Goal: Task Accomplishment & Management: Complete application form

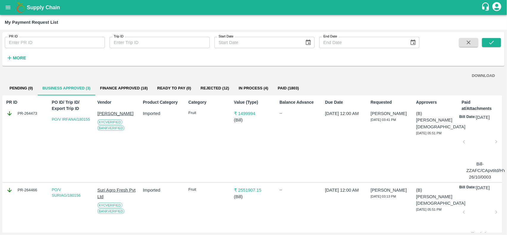
scroll to position [54, 0]
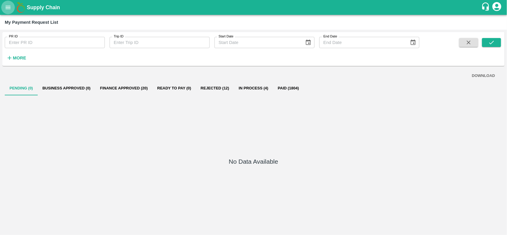
click at [10, 9] on icon "open drawer" at bounding box center [8, 7] width 7 height 7
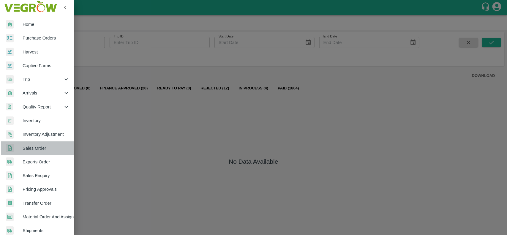
click at [37, 152] on link "Sales Order" at bounding box center [37, 148] width 74 height 14
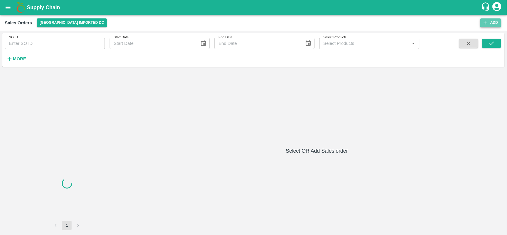
click at [490, 23] on button "Add" at bounding box center [490, 22] width 21 height 9
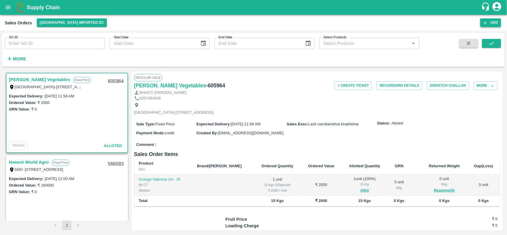
click at [487, 24] on icon "button" at bounding box center [485, 22] width 5 height 5
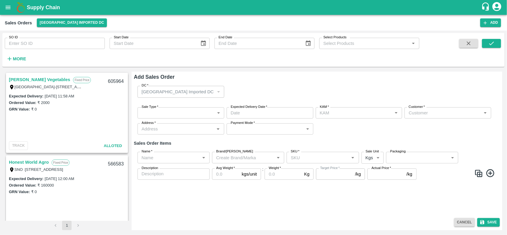
type input "[PERSON_NAME]"
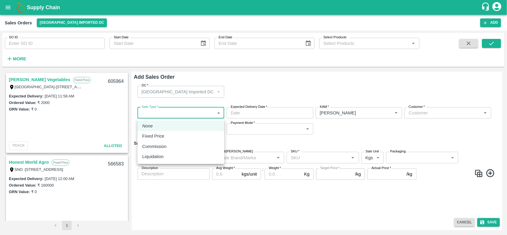
click at [168, 109] on body "Supply Chain Sales Orders Mumbai Imported DC Add SO ID SO ID Start Date Start D…" at bounding box center [253, 117] width 507 height 235
click at [155, 133] on p "Fixed Price" at bounding box center [153, 136] width 22 height 7
type input "1"
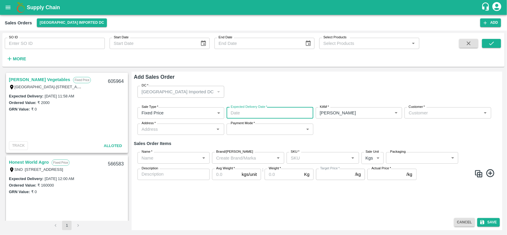
type input "DD/MM/YYYY hh:mm aa"
click at [259, 116] on input "DD/MM/YYYY hh:mm aa" at bounding box center [268, 112] width 83 height 11
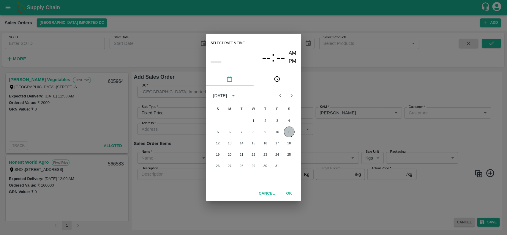
click at [291, 134] on button "11" at bounding box center [289, 132] width 11 height 11
type input "11/10/2025 12:00 AM"
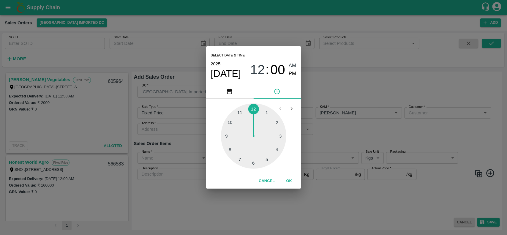
click at [360, 113] on div "Select date & time 2025 Oct 11 12 : 00 AM PM 1 2 3 4 5 6 7 8 9 10 11 12 Cancel …" at bounding box center [253, 117] width 507 height 235
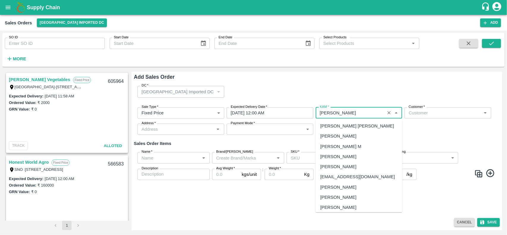
click at [360, 113] on input "KAM   *" at bounding box center [351, 113] width 66 height 8
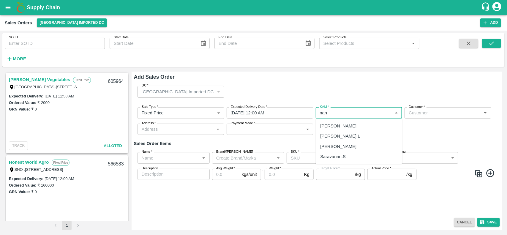
click at [367, 138] on div "[PERSON_NAME] L" at bounding box center [359, 136] width 87 height 10
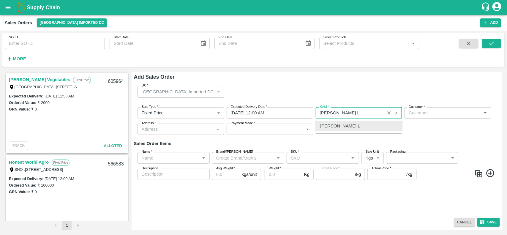
click at [366, 126] on div "[PERSON_NAME] L" at bounding box center [359, 126] width 87 height 10
type input "[PERSON_NAME] L"
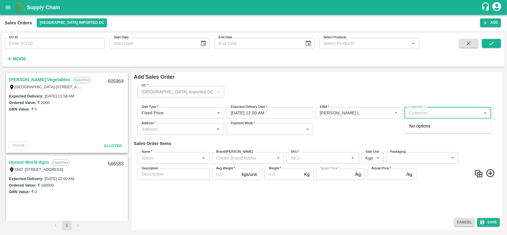
click at [438, 115] on input "Customer   *" at bounding box center [442, 113] width 73 height 8
type input "e"
type input "EE"
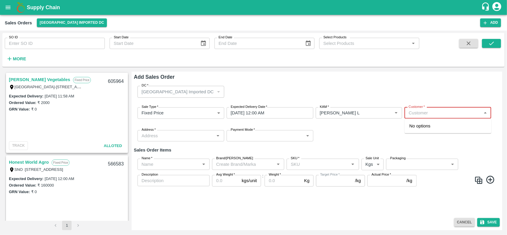
click at [409, 113] on input "Customer   *" at bounding box center [442, 113] width 73 height 8
paste input "[PERSON_NAME] Tech Vizianagaram"
type input "[PERSON_NAME] Tech Vizianagaram"
click at [382, 135] on div "Sale Type   * Fixed Price 1 Sale Type Expected Delivery Date   * 11/10/2025 12:…" at bounding box center [317, 124] width 366 height 44
click at [420, 115] on input "Customer   *" at bounding box center [442, 113] width 73 height 8
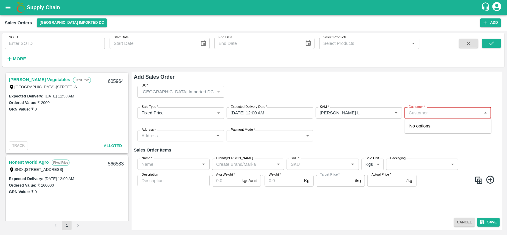
paste input "[PERSON_NAME] Tech Vizianagaram"
type input "[PERSON_NAME] Tech"
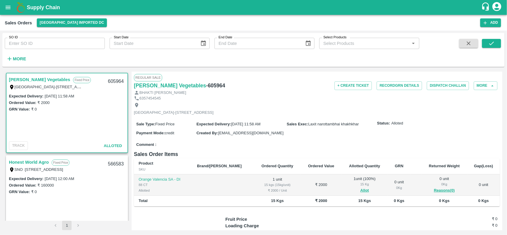
click at [479, 21] on div "Sales Orders Mumbai Imported DC" at bounding box center [243, 22] width 476 height 9
click at [486, 24] on icon "button" at bounding box center [485, 22] width 5 height 5
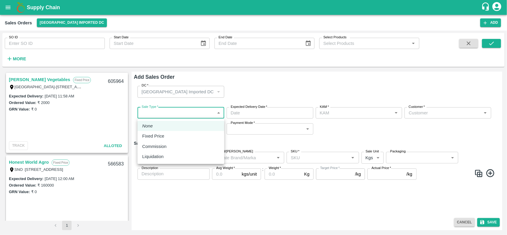
click at [182, 111] on body "Supply Chain Sales Orders Mumbai Imported DC Add SO ID SO ID Start Date Start D…" at bounding box center [253, 117] width 507 height 235
click at [163, 133] on p "Fixed Price" at bounding box center [153, 136] width 22 height 7
type input "1"
type input "[PERSON_NAME]"
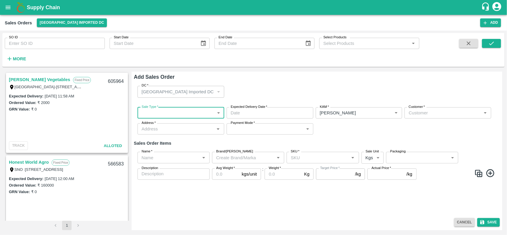
click at [204, 112] on body "Supply Chain Sales Orders Mumbai Imported DC Add SO ID SO ID Start Date Start D…" at bounding box center [253, 117] width 507 height 235
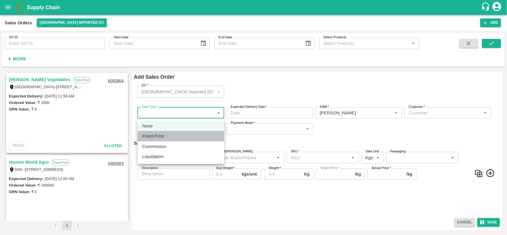
click at [161, 134] on p "Fixed Price" at bounding box center [153, 136] width 22 height 7
type input "1"
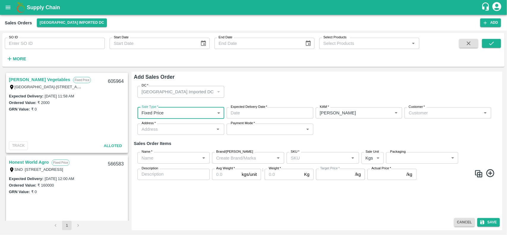
type input "DD/MM/YYYY hh:mm aa"
click at [242, 115] on input "DD/MM/YYYY hh:mm aa" at bounding box center [268, 112] width 83 height 11
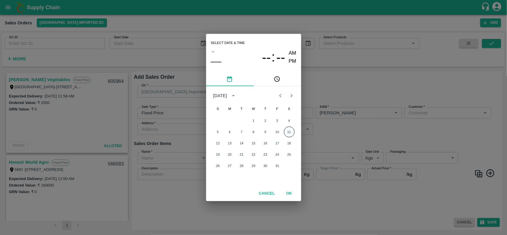
click at [288, 134] on button "11" at bounding box center [289, 132] width 11 height 11
type input "11/10/2025 12:00 AM"
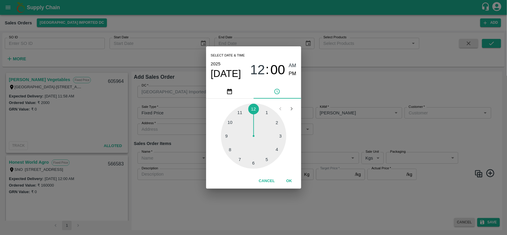
click at [422, 113] on div "Select date & time 2025 Oct 11 12 : 00 AM PM 1 2 3 4 5 6 7 8 9 10 11 12 Cancel …" at bounding box center [253, 117] width 507 height 235
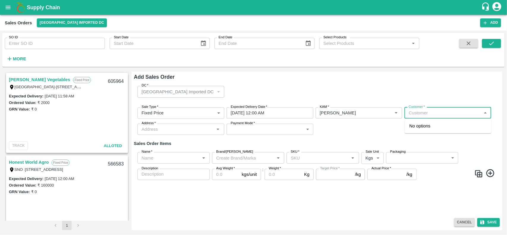
click at [422, 113] on input "Customer   *" at bounding box center [442, 113] width 73 height 8
type input "E"
paste input "[PERSON_NAME] Tech Vizianagaram"
click at [389, 114] on icon "Clear" at bounding box center [389, 113] width 6 height 6
type input "[PERSON_NAME] Tech Vizianagara"
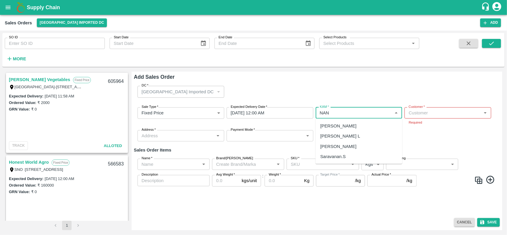
click at [360, 138] on div "[PERSON_NAME] L" at bounding box center [359, 136] width 87 height 10
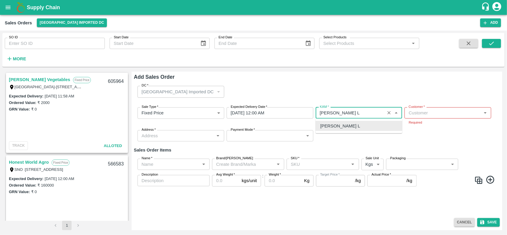
type input "[PERSON_NAME] L"
click at [418, 114] on input "Customer   *" at bounding box center [442, 113] width 73 height 8
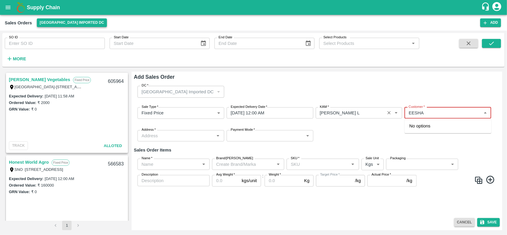
type input "EESHA"
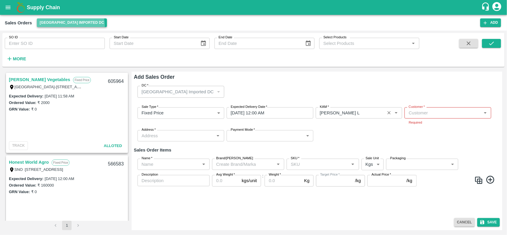
click at [70, 26] on button "[GEOGRAPHIC_DATA] Imported DC" at bounding box center [72, 22] width 70 height 9
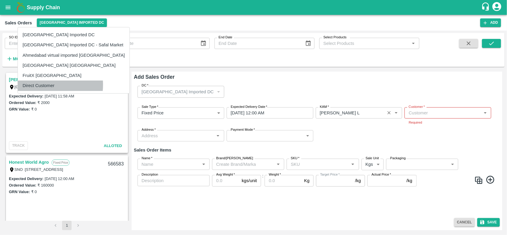
click at [36, 85] on li "Direct Customer" at bounding box center [74, 85] width 112 height 10
type input "[PERSON_NAME]"
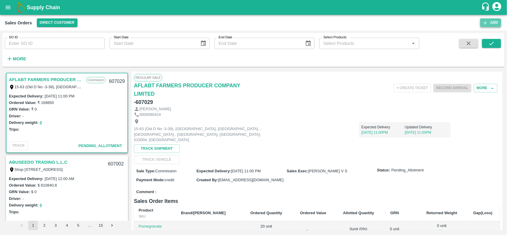
click at [492, 23] on button "Add" at bounding box center [490, 22] width 21 height 9
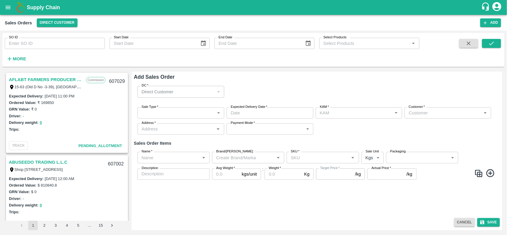
type input "[PERSON_NAME]"
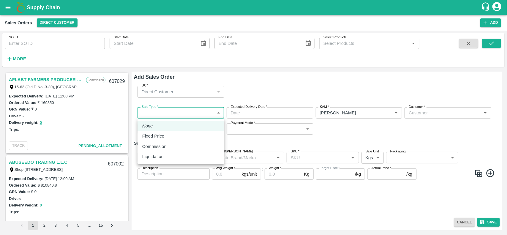
click at [187, 113] on body "Supply Chain Sales Orders Direct Customer Add SO ID SO ID Start Date Start Date…" at bounding box center [253, 117] width 507 height 235
click at [150, 134] on p "Fixed Price" at bounding box center [153, 136] width 22 height 7
type input "1"
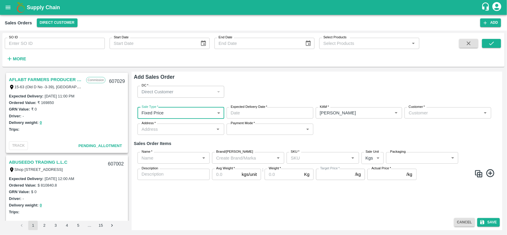
type input "DD/MM/YYYY hh:mm aa"
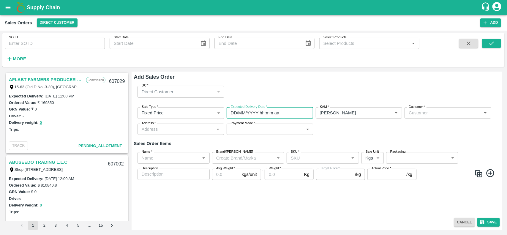
click at [240, 113] on input "DD/MM/YYYY hh:mm aa" at bounding box center [268, 112] width 83 height 11
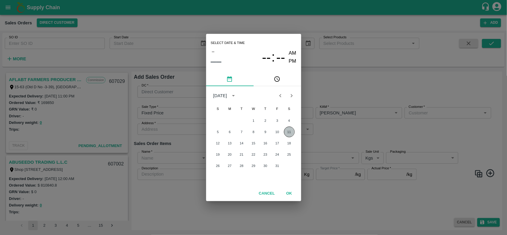
click at [292, 133] on button "11" at bounding box center [289, 132] width 11 height 11
type input "11/10/2025 12:00 AM"
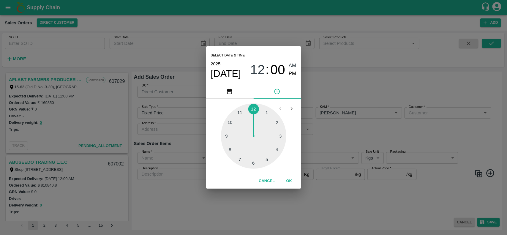
click at [386, 119] on div "Select date & time 2025 Oct 11 12 : 00 AM PM 1 2 3 4 5 6 7 8 9 10 11 12 Cancel …" at bounding box center [253, 117] width 507 height 235
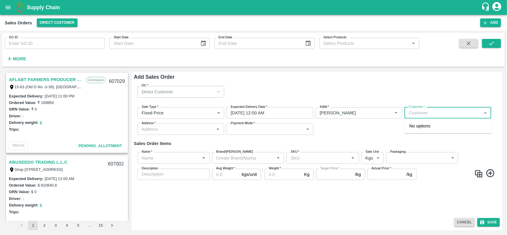
click at [434, 113] on input "Customer   *" at bounding box center [442, 113] width 73 height 8
paste input "[PERSON_NAME] Tech Vizianagaram"
click at [393, 115] on icon "Open" at bounding box center [396, 113] width 7 height 7
type input "[PERSON_NAME] Tech Vizianagara"
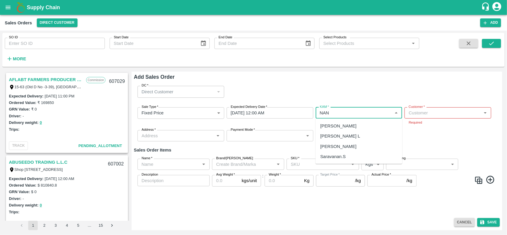
click at [352, 136] on div "[PERSON_NAME] L" at bounding box center [359, 136] width 87 height 10
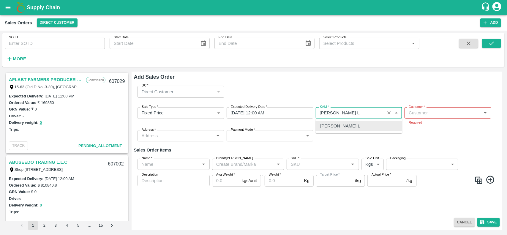
click at [359, 122] on div "[PERSON_NAME] L" at bounding box center [359, 126] width 87 height 10
type input "[PERSON_NAME] L"
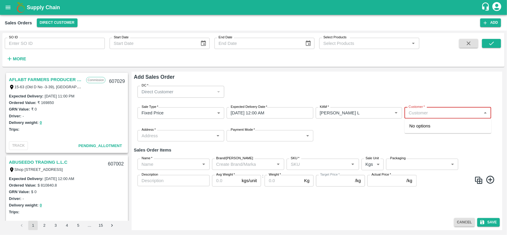
click at [411, 114] on input "Customer   *" at bounding box center [442, 113] width 73 height 8
type input "E"
paste input "[PERSON_NAME] Tech Vizianagaram"
type input "[PERSON_NAME] Tech Vizianagaram"
click at [366, 151] on h6 "Sales Order Items" at bounding box center [317, 150] width 366 height 8
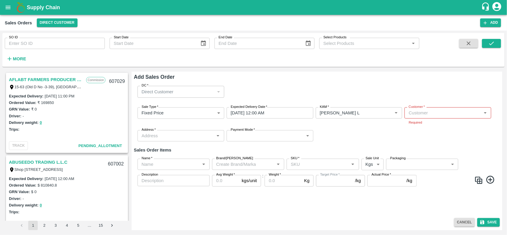
click at [419, 115] on input "Customer   *" at bounding box center [442, 113] width 73 height 8
paste input "[PERSON_NAME] Tech Vizianagaram"
type input "E"
click at [370, 125] on div "Sale Type   * Fixed Price 1 Sale Type Expected Delivery Date   * 11/10/2025 12:…" at bounding box center [317, 124] width 366 height 44
click at [416, 114] on input "Customer   *" at bounding box center [442, 113] width 73 height 8
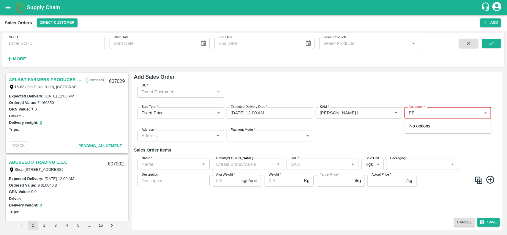
type input "E"
click at [373, 135] on div "Sale Type   * Fixed Price 1 Sale Type Expected Delivery Date   * 11/10/2025 12:…" at bounding box center [317, 124] width 366 height 44
click at [443, 110] on input "Customer   *" at bounding box center [442, 113] width 73 height 8
type input "Eesha"
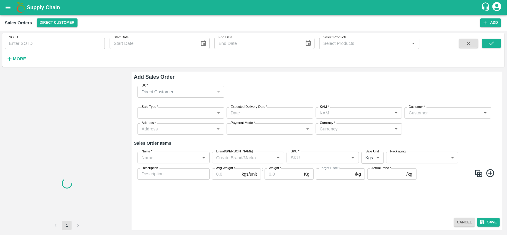
type input "[PERSON_NAME]"
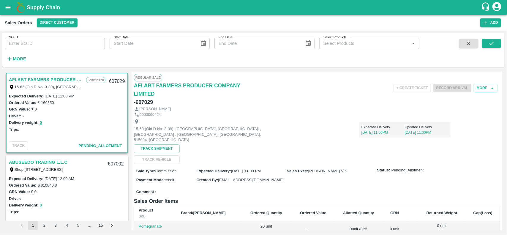
click at [489, 29] on div "Sales Orders Direct Customer Add" at bounding box center [253, 23] width 507 height 16
click at [489, 27] on button "Add" at bounding box center [490, 22] width 21 height 9
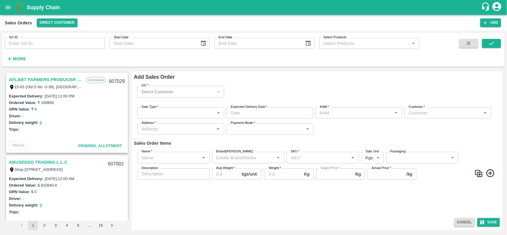
type input "[PERSON_NAME]"
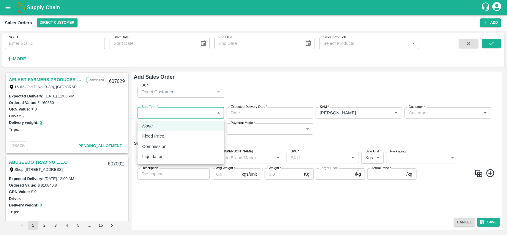
click at [180, 111] on body "Supply Chain Sales Orders Direct Customer Add SO ID SO ID Start Date Start Date…" at bounding box center [253, 117] width 507 height 235
click at [163, 138] on p "Fixed Price" at bounding box center [153, 136] width 22 height 7
type input "1"
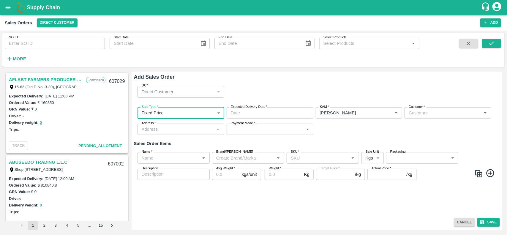
type input "DD/MM/YYYY hh:mm aa"
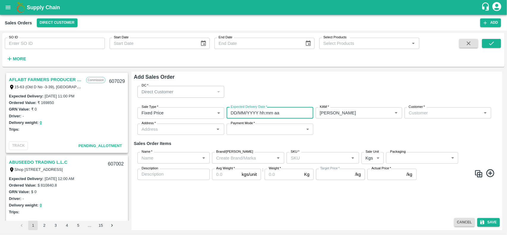
click at [267, 115] on input "DD/MM/YYYY hh:mm aa" at bounding box center [268, 112] width 83 height 11
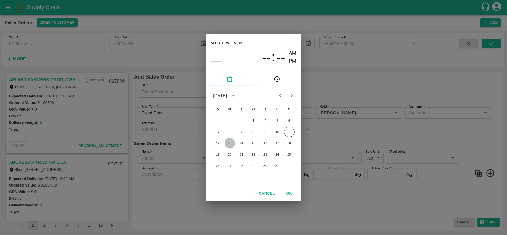
click at [231, 142] on button "13" at bounding box center [230, 143] width 11 height 11
type input "[DATE] 12:00 AM"
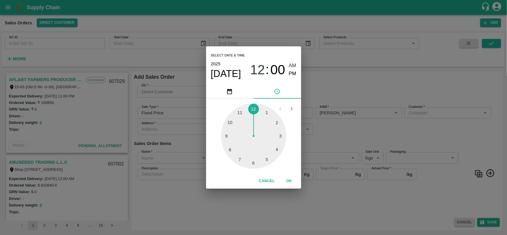
click at [352, 119] on div "Select date & time [DATE] 12 : 00 AM PM 1 2 3 4 5 6 7 8 9 10 11 12 Cancel OK" at bounding box center [253, 117] width 507 height 235
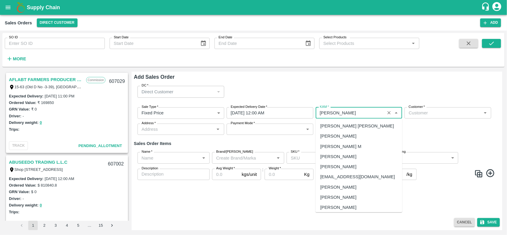
click at [358, 114] on input "KAM   *" at bounding box center [351, 113] width 66 height 8
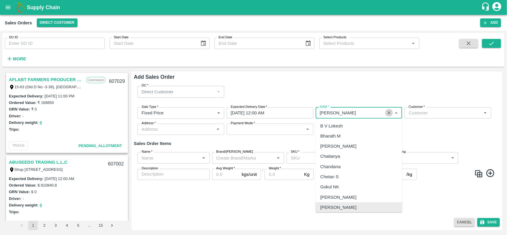
click at [385, 113] on button "Clear" at bounding box center [389, 113] width 8 height 8
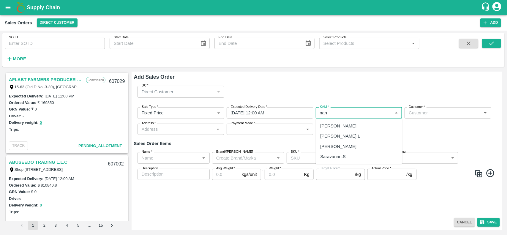
click at [377, 136] on div "[PERSON_NAME] L" at bounding box center [359, 136] width 87 height 10
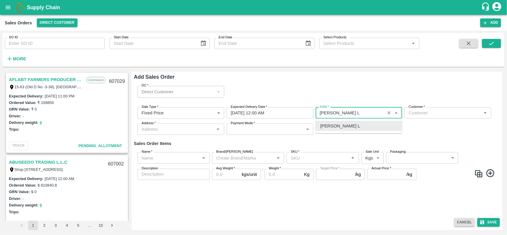
click at [362, 130] on div "[PERSON_NAME] L" at bounding box center [359, 126] width 87 height 10
click at [411, 118] on div "Customer   *" at bounding box center [448, 112] width 87 height 11
type input "[PERSON_NAME] L"
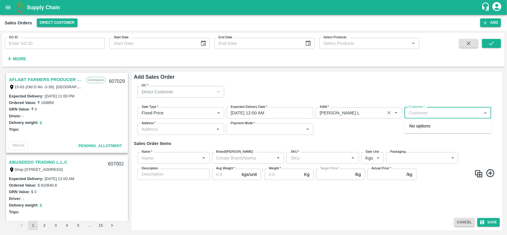
paste input "[PERSON_NAME] Tech Vizianagaram"
type input "[PERSON_NAME] Tech Vizianagaram"
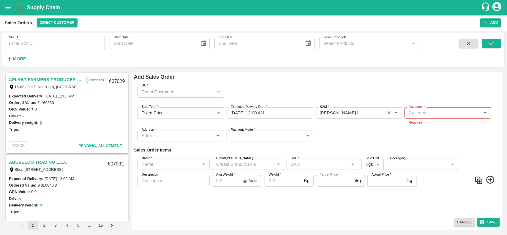
click at [370, 141] on div "DC   * Direct Customer 6 DC Sale Type   * Fixed Price 1 Sale Type Expected Deli…" at bounding box center [317, 148] width 366 height 134
click at [416, 117] on div "Customer   *" at bounding box center [448, 112] width 87 height 11
paste input "[PERSON_NAME] Tech Vizianagaram"
type input "Eesha"
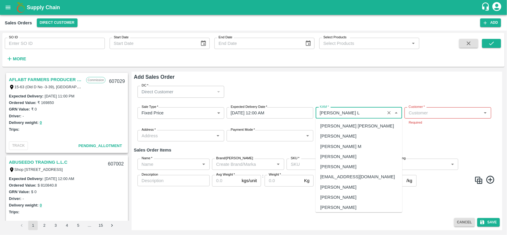
click at [361, 115] on input "KAM   *" at bounding box center [351, 113] width 66 height 8
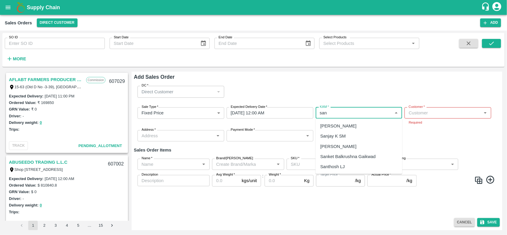
click at [336, 162] on div "Santhosh LJ" at bounding box center [359, 167] width 87 height 10
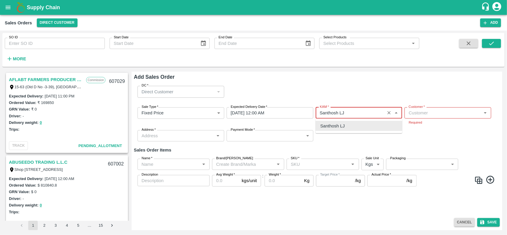
click at [429, 119] on div "Customer   * Customer   * Required" at bounding box center [448, 116] width 87 height 18
type input "Santhosh LJ"
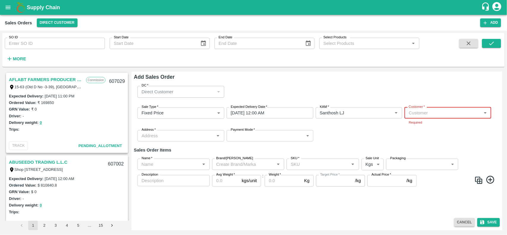
type input "s"
type input "eesha agr"
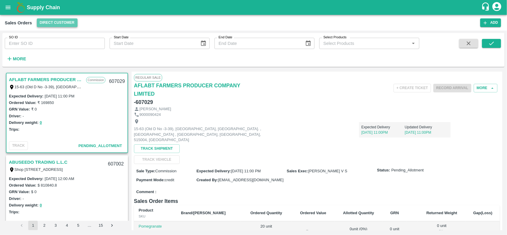
click at [43, 22] on button "Direct Customer" at bounding box center [57, 22] width 41 height 9
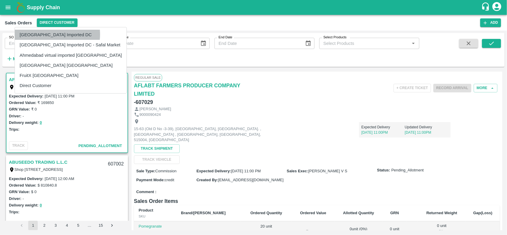
click at [47, 34] on li "[GEOGRAPHIC_DATA] Imported DC" at bounding box center [71, 35] width 112 height 10
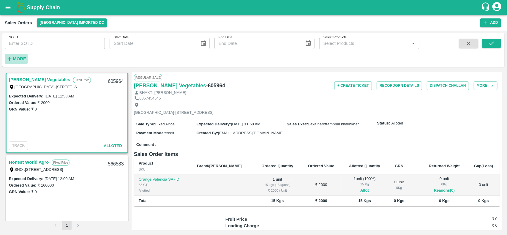
click at [15, 56] on h6 "More" at bounding box center [19, 59] width 13 height 8
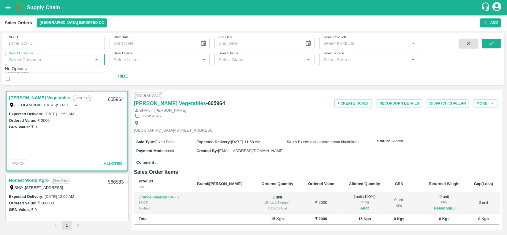
click at [31, 62] on input "Select Customer" at bounding box center [50, 60] width 87 height 8
type input "e"
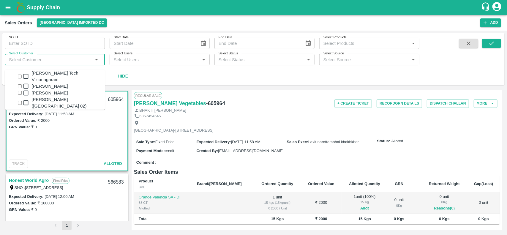
click at [31, 70] on div "[PERSON_NAME] Tech Vizianagaram" at bounding box center [61, 76] width 88 height 13
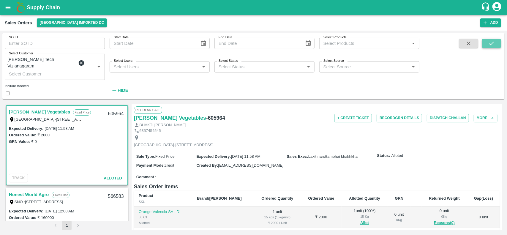
click at [499, 44] on button "submit" at bounding box center [491, 43] width 19 height 9
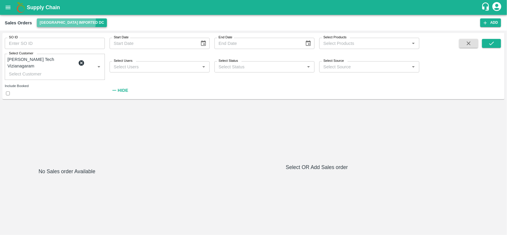
click at [66, 21] on button "[GEOGRAPHIC_DATA] Imported DC" at bounding box center [72, 22] width 70 height 9
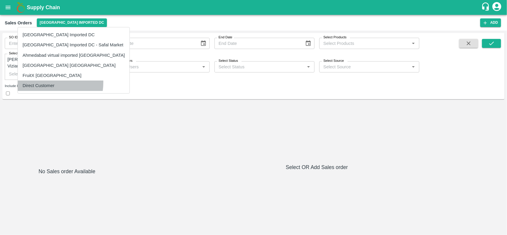
click at [41, 83] on li "Direct Customer" at bounding box center [74, 85] width 112 height 10
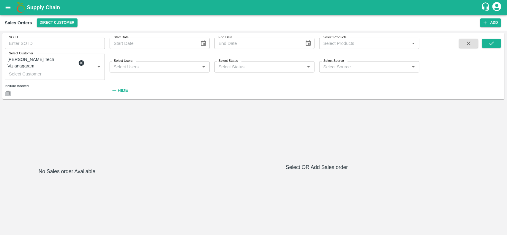
click at [10, 91] on input "checkbox" at bounding box center [8, 93] width 4 height 4
checkbox input "true"
click at [496, 42] on button "submit" at bounding box center [491, 43] width 19 height 9
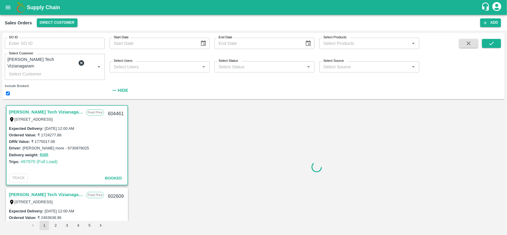
click at [35, 108] on link "[PERSON_NAME] Tech Vizianagaram" at bounding box center [46, 112] width 74 height 8
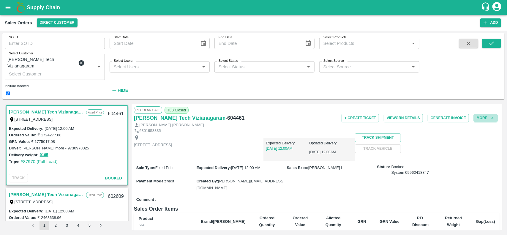
click at [483, 114] on button "More" at bounding box center [486, 118] width 24 height 9
click at [456, 121] on span "Clone" at bounding box center [450, 118] width 12 height 5
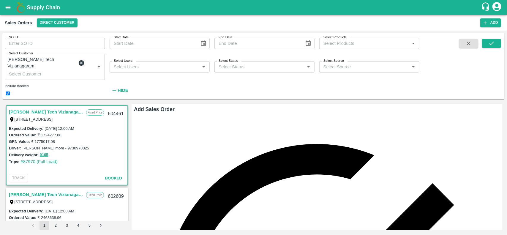
type input "Others"
click at [177, 156] on body "Supply Chain Sales Orders Direct Customer Add SO ID SO ID Start Date Start Date…" at bounding box center [253, 117] width 507 height 235
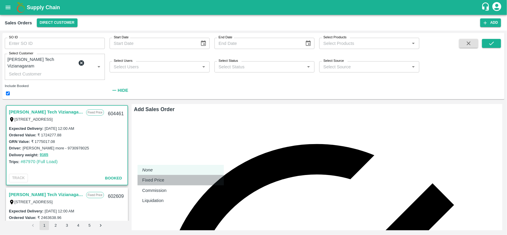
click at [159, 179] on p "Fixed Price" at bounding box center [153, 180] width 22 height 7
type input "1"
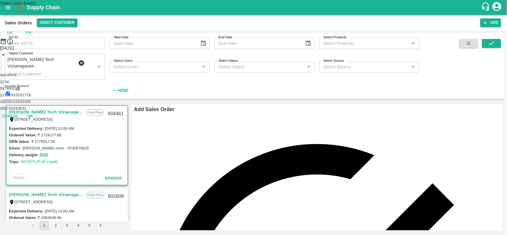
click at [20, 91] on button "11" at bounding box center [17, 88] width 4 height 4
type input "11/10/2025 12:00 AM"
click at [351, 101] on div "Select date & time 2025 Oct 11 12 : 00 AM PM 1 2 3 4 5 6 7 8 9 10 11 12 Cancel …" at bounding box center [253, 50] width 507 height 101
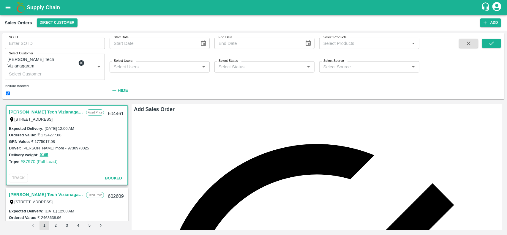
type input "e"
type input "E"
click at [50, 108] on link "[PERSON_NAME] Tech Vizianagaram" at bounding box center [46, 112] width 74 height 8
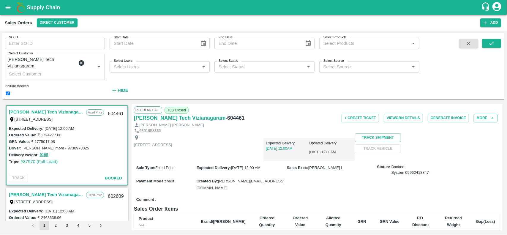
click at [490, 115] on icon "button" at bounding box center [492, 117] width 5 height 5
click at [479, 114] on button "More" at bounding box center [486, 118] width 24 height 9
click at [456, 116] on div "Clone" at bounding box center [447, 119] width 18 height 9
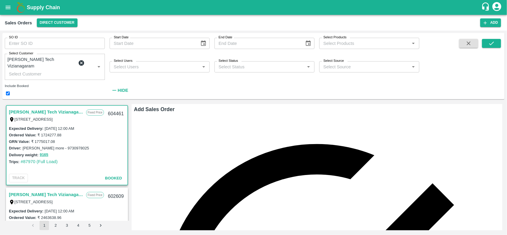
type input "Others"
click at [61, 28] on div "Sales Orders Direct Customer Add" at bounding box center [253, 23] width 507 height 16
click at [57, 24] on button "Direct Customer" at bounding box center [57, 22] width 41 height 9
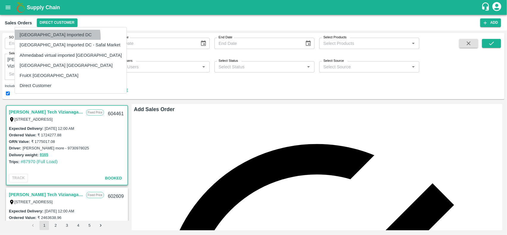
click at [57, 37] on li "[GEOGRAPHIC_DATA] Imported DC" at bounding box center [71, 35] width 112 height 10
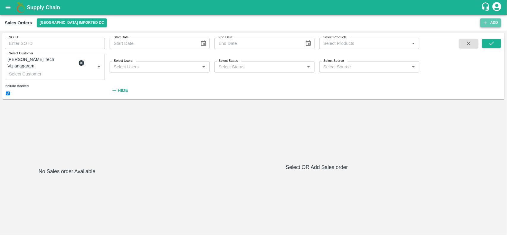
click at [491, 21] on button "Add" at bounding box center [490, 22] width 21 height 9
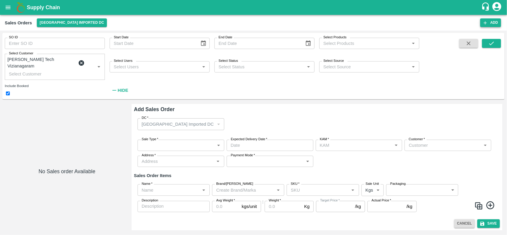
type input "[PERSON_NAME]"
click at [414, 140] on div "Customer   *" at bounding box center [448, 145] width 87 height 11
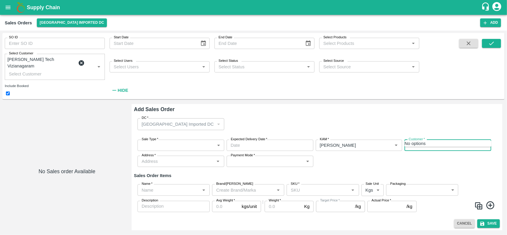
type input "826"
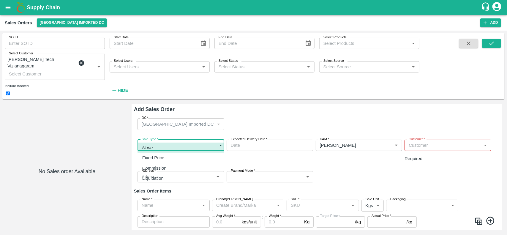
click at [201, 131] on body "Supply Chain Sales Orders Mumbai Imported DC Add SO ID SO ID Start Date Start D…" at bounding box center [253, 117] width 507 height 235
click at [167, 153] on li "Fixed Price" at bounding box center [181, 158] width 87 height 10
type input "1"
type input "DD/MM/YYYY hh:mm aa"
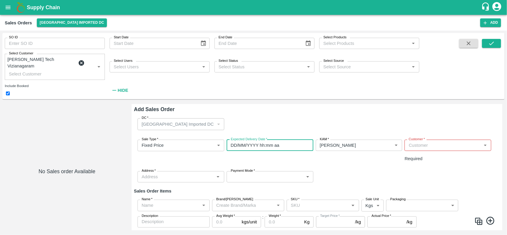
click at [249, 140] on input "DD/MM/YYYY hh:mm aa" at bounding box center [268, 145] width 83 height 11
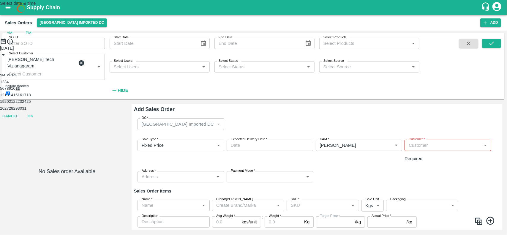
click at [20, 91] on button "11" at bounding box center [17, 88] width 4 height 4
type input "11/10/2025 12:00 AM"
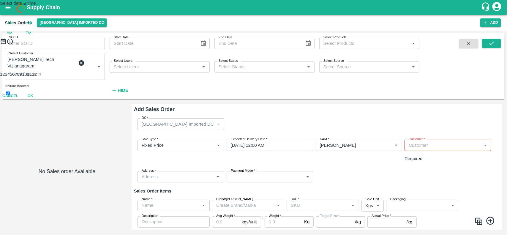
click at [359, 101] on div "Select date & time 2025 Oct 11 12 : 00 AM PM 1 2 3 4 5 6 7 8 9 10 11 12 Cancel …" at bounding box center [253, 50] width 507 height 101
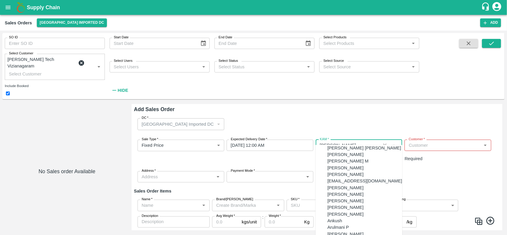
click at [359, 141] on input "KAM   *" at bounding box center [351, 145] width 66 height 8
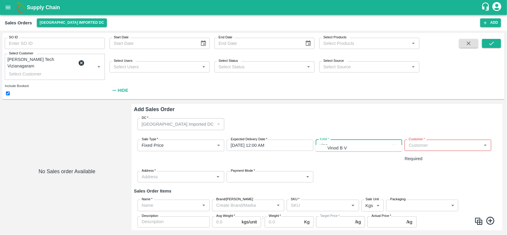
click at [336, 149] on div "Vinod B V" at bounding box center [338, 148] width 20 height 7
type input "Vinod B V"
click at [419, 141] on input "Customer   *" at bounding box center [442, 145] width 73 height 8
paste input "h"
type input "h"
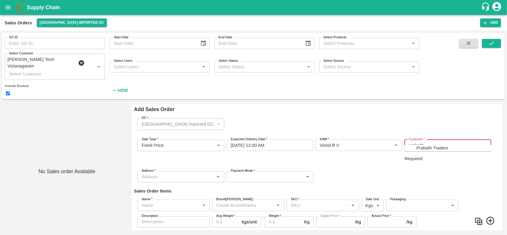
click at [417, 149] on p "Prabath Traders" at bounding box center [432, 148] width 31 height 7
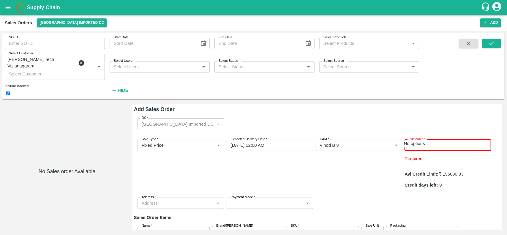
type input "1"
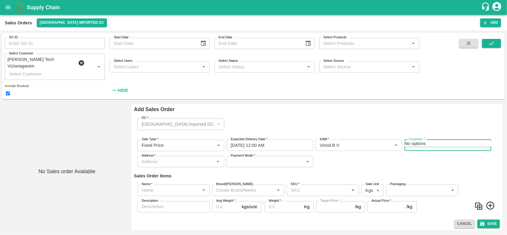
type input "8"
type input "r"
type input "a"
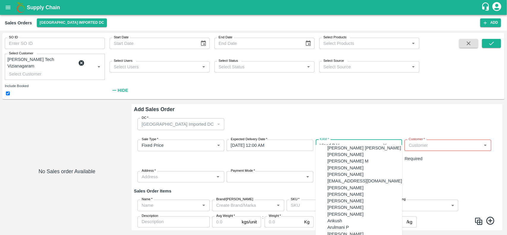
click at [355, 141] on input "KAM   *" at bounding box center [351, 145] width 66 height 8
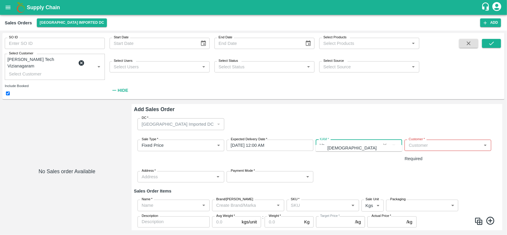
type input "V"
click at [336, 145] on div "[PERSON_NAME]" at bounding box center [365, 148] width 75 height 7
type input "[PERSON_NAME]"
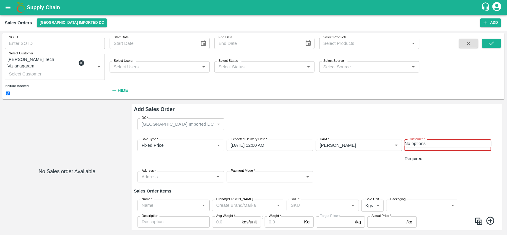
click at [427, 141] on input "Customer   *" at bounding box center [442, 145] width 73 height 8
type input "m"
type input "\"
type input "prabath"
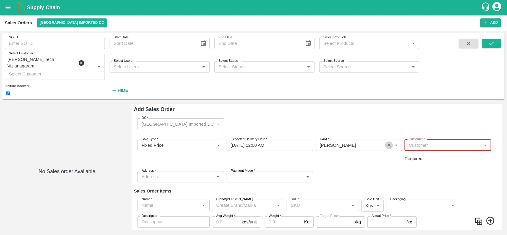
click at [388, 143] on icon "Clear" at bounding box center [389, 146] width 6 height 6
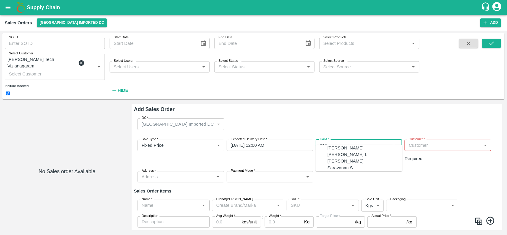
click at [328, 158] on div "[PERSON_NAME] L" at bounding box center [348, 154] width 40 height 7
type input "[PERSON_NAME] L"
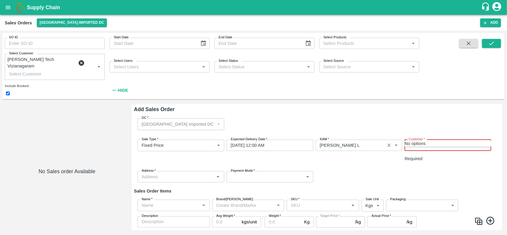
click at [431, 141] on input "Customer   *" at bounding box center [442, 145] width 73 height 8
click at [483, 142] on icon "Close" at bounding box center [483, 145] width 7 height 7
click at [483, 142] on icon "Open" at bounding box center [485, 145] width 7 height 7
click at [483, 142] on icon "Close" at bounding box center [483, 145] width 7 height 7
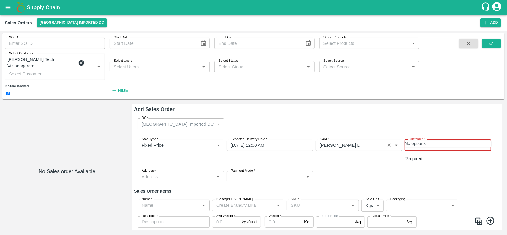
click at [483, 142] on icon "Close" at bounding box center [483, 145] width 7 height 7
click at [483, 142] on icon "Open" at bounding box center [485, 145] width 7 height 7
click at [483, 142] on icon "Close" at bounding box center [483, 145] width 7 height 7
click at [483, 142] on icon "Open" at bounding box center [485, 145] width 7 height 7
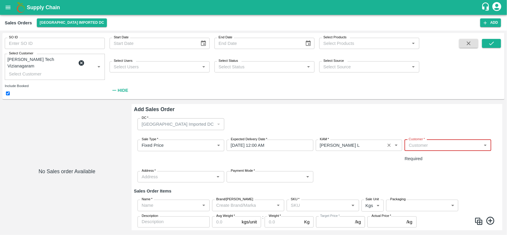
click at [483, 142] on icon "Open" at bounding box center [485, 145] width 7 height 7
click at [483, 142] on icon "Close" at bounding box center [483, 145] width 7 height 7
click at [483, 142] on icon "Open" at bounding box center [485, 145] width 7 height 7
click at [483, 142] on icon "Close" at bounding box center [483, 145] width 7 height 7
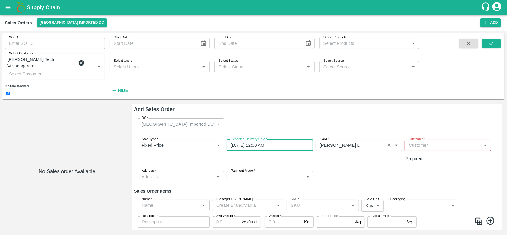
click at [249, 140] on input "11/10/2025 12:00 AM" at bounding box center [268, 145] width 83 height 11
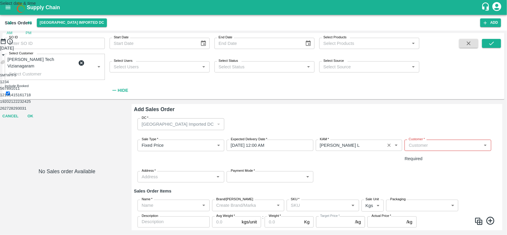
click at [5, 64] on button "Previous month" at bounding box center [2, 61] width 5 height 5
click at [9, 110] on button "29" at bounding box center [6, 108] width 4 height 4
click at [0, 88] on icon "Open next view" at bounding box center [0, 88] width 0 height 0
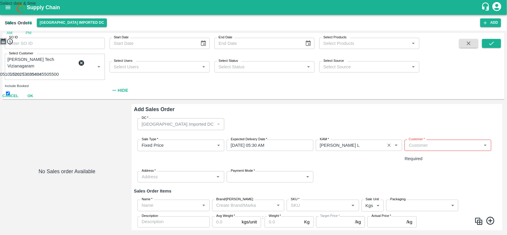
click at [7, 45] on button "pick date" at bounding box center [3, 41] width 7 height 7
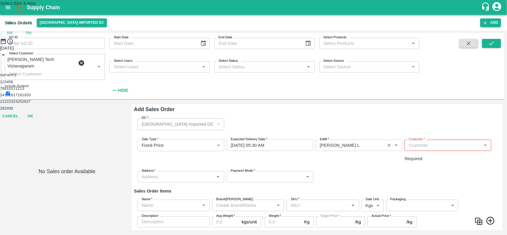
click at [0, 69] on button "Next month" at bounding box center [0, 69] width 0 height 0
click at [2, 84] on button "1" at bounding box center [1, 82] width 2 height 4
type input "01/10/2025 05:30 AM"
click at [40, 101] on button "OK" at bounding box center [30, 96] width 19 height 10
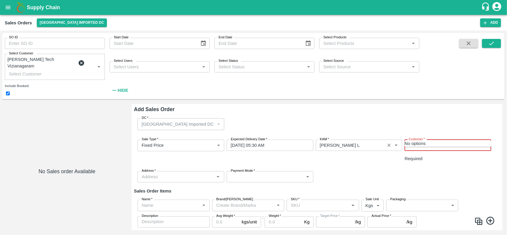
click at [419, 141] on input "Customer   *" at bounding box center [442, 145] width 73 height 8
type input "e"
click at [332, 187] on h6 "Sales Order Items" at bounding box center [317, 191] width 366 height 8
click at [485, 142] on icon "Open" at bounding box center [485, 145] width 7 height 7
click at [485, 142] on icon "Close" at bounding box center [483, 145] width 7 height 7
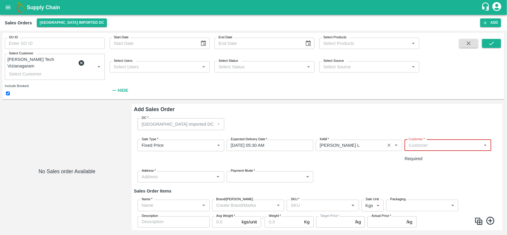
click at [485, 142] on icon "Open" at bounding box center [485, 145] width 7 height 7
click at [485, 142] on icon "Close" at bounding box center [483, 145] width 7 height 7
click at [485, 142] on icon "Open" at bounding box center [485, 145] width 7 height 7
click at [485, 142] on icon "Close" at bounding box center [483, 145] width 7 height 7
click at [485, 142] on icon "Open" at bounding box center [485, 145] width 7 height 7
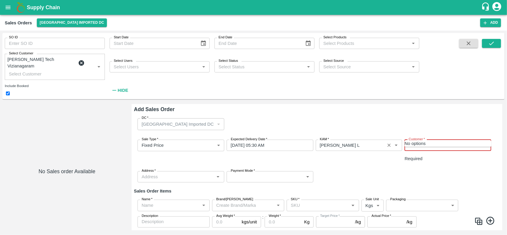
click at [422, 141] on input "Customer   *" at bounding box center [442, 145] width 73 height 8
paste input "[PERSON_NAME] Tech Vizianagaram"
type input "[PERSON_NAME] Tech Vizianagaram"
click at [393, 187] on h6 "Sales Order Items" at bounding box center [317, 191] width 366 height 8
click at [422, 141] on input "Customer   *" at bounding box center [442, 145] width 73 height 8
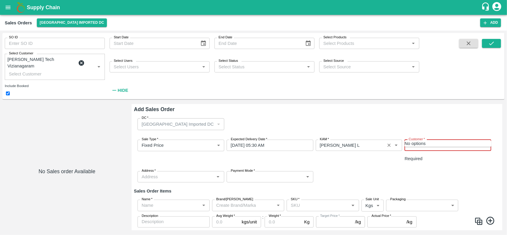
paste input "[PERSON_NAME] Tech Vizianagaram"
type input "[PERSON_NAME] Tech Vizianagaram"
